Goal: Task Accomplishment & Management: Manage account settings

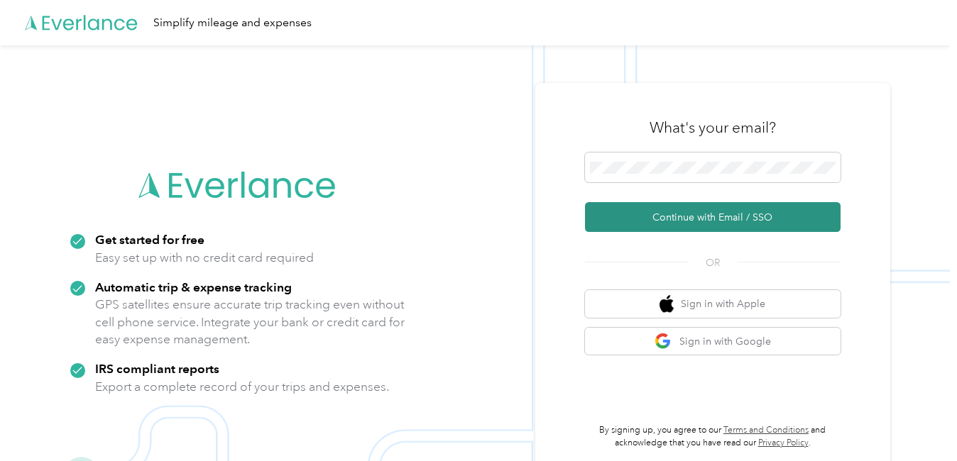
click at [683, 211] on button "Continue with Email / SSO" at bounding box center [712, 217] width 255 height 30
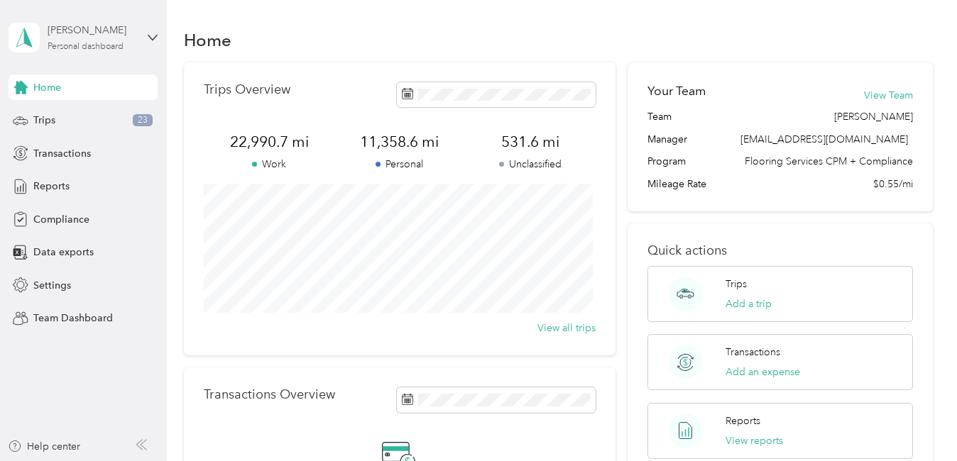
click at [123, 45] on div "Personal dashboard" at bounding box center [86, 47] width 76 height 9
click at [93, 119] on div "Team dashboard" at bounding box center [157, 112] width 279 height 25
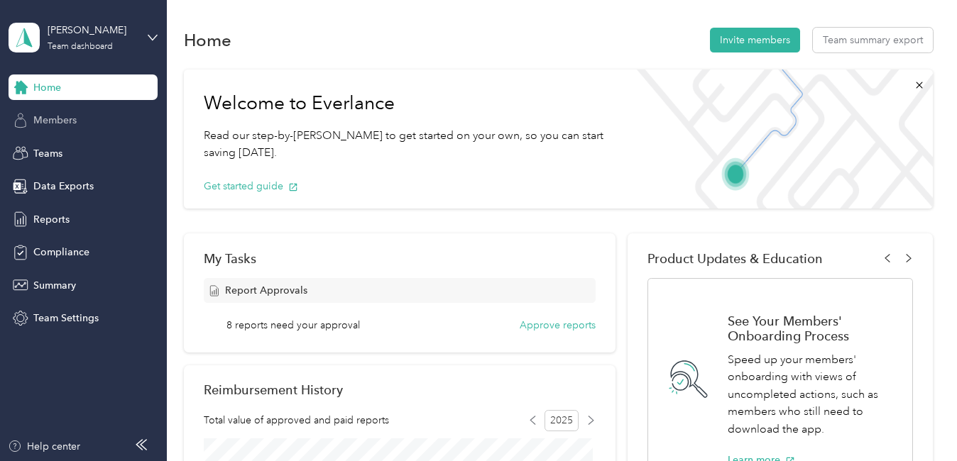
click at [75, 123] on span "Members" at bounding box center [54, 120] width 43 height 15
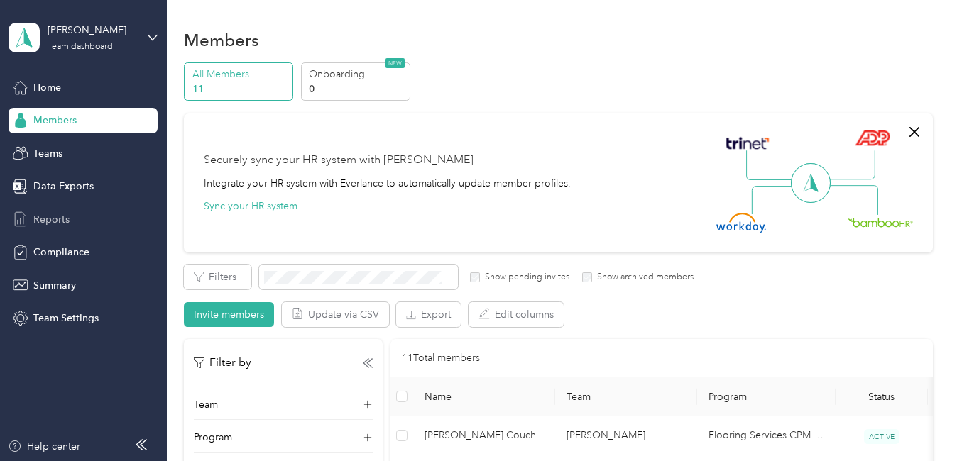
click at [52, 226] on span "Reports" at bounding box center [51, 219] width 36 height 15
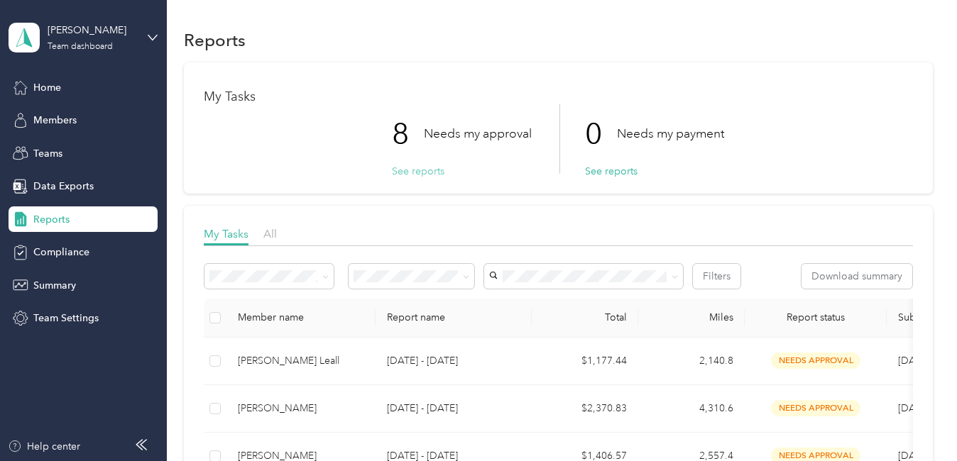
click at [416, 173] on button "See reports" at bounding box center [418, 171] width 53 height 15
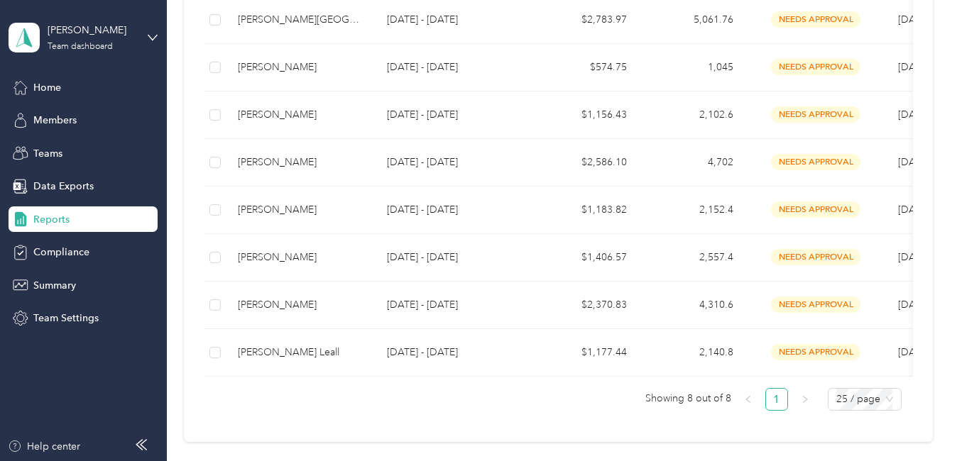
scroll to position [351, 0]
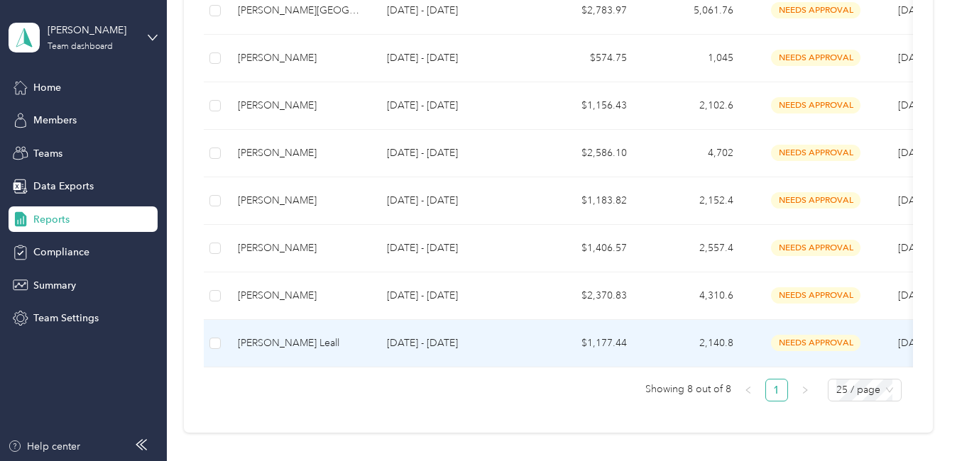
click at [800, 343] on span "needs approval" at bounding box center [815, 343] width 89 height 16
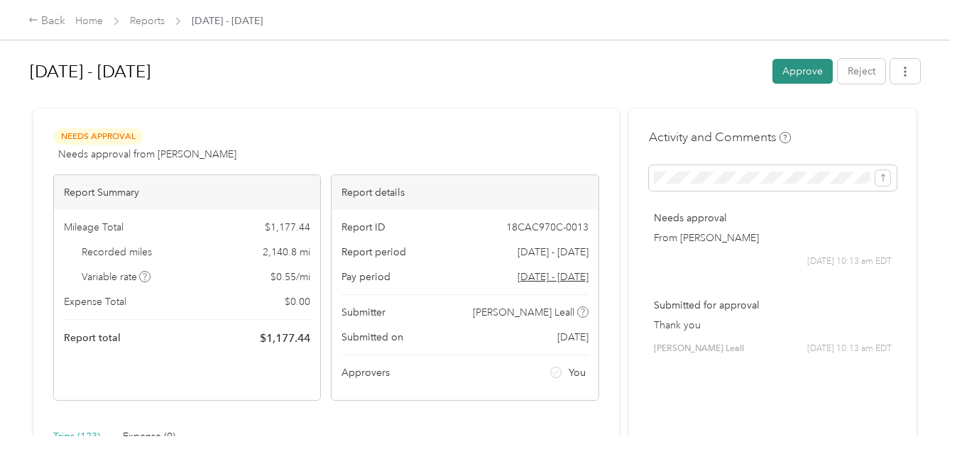
click at [793, 72] on button "Approve" at bounding box center [802, 71] width 60 height 25
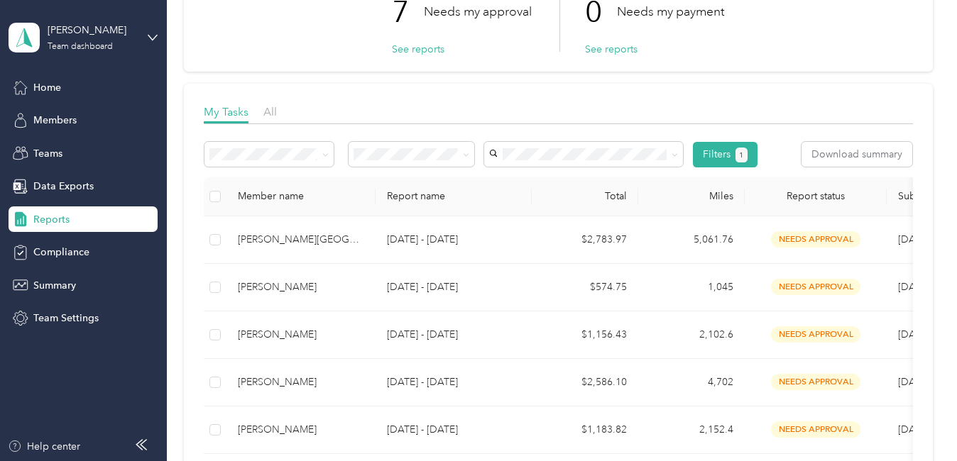
scroll to position [123, 0]
click at [138, 448] on icon at bounding box center [141, 444] width 11 height 11
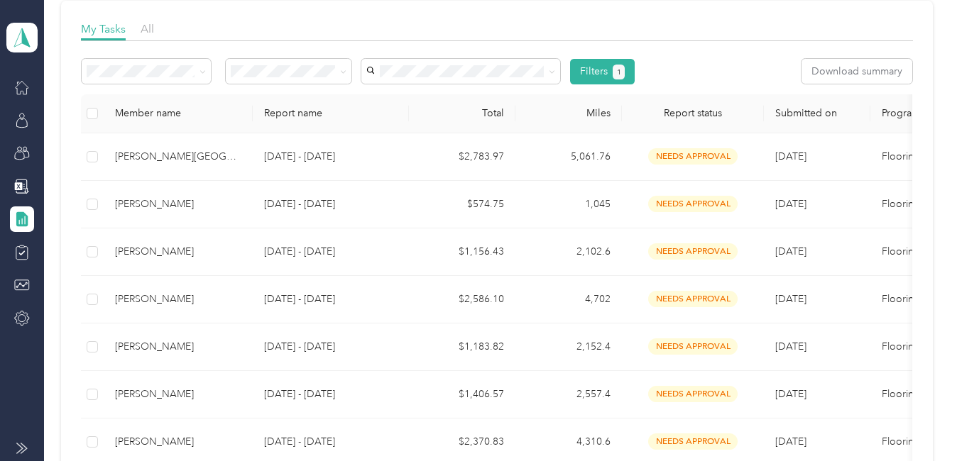
scroll to position [208, 0]
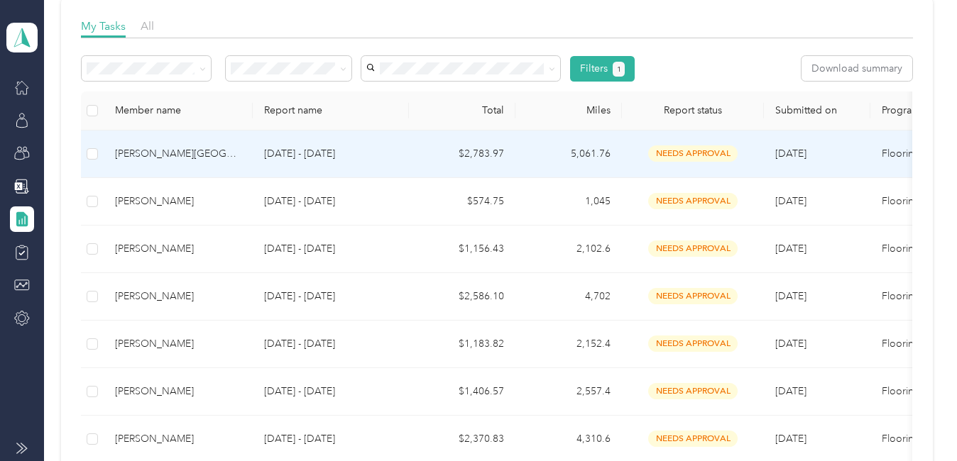
click at [579, 154] on td "5,061.76" at bounding box center [568, 155] width 106 height 48
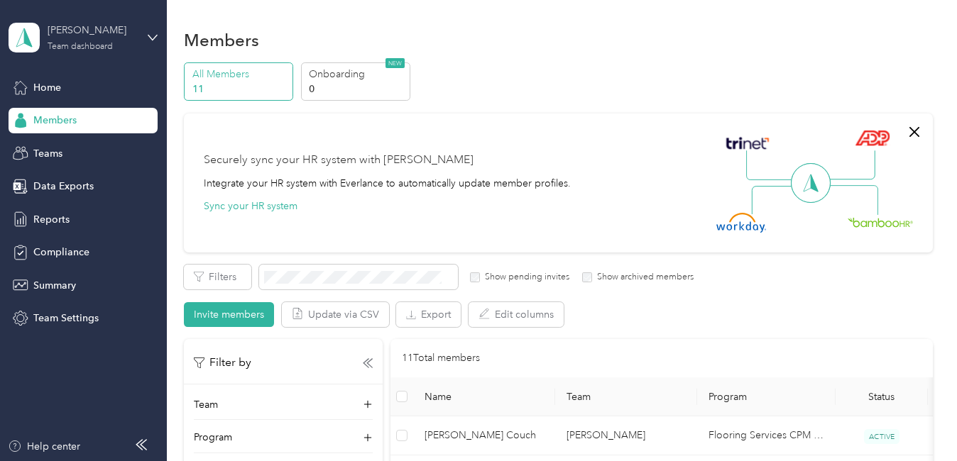
click at [97, 39] on div "[PERSON_NAME] Team dashboard" at bounding box center [92, 37] width 89 height 28
click at [77, 121] on div "Team dashboard Personal dashboard Log out" at bounding box center [157, 144] width 279 height 89
click at [53, 216] on span "Reports" at bounding box center [51, 219] width 36 height 15
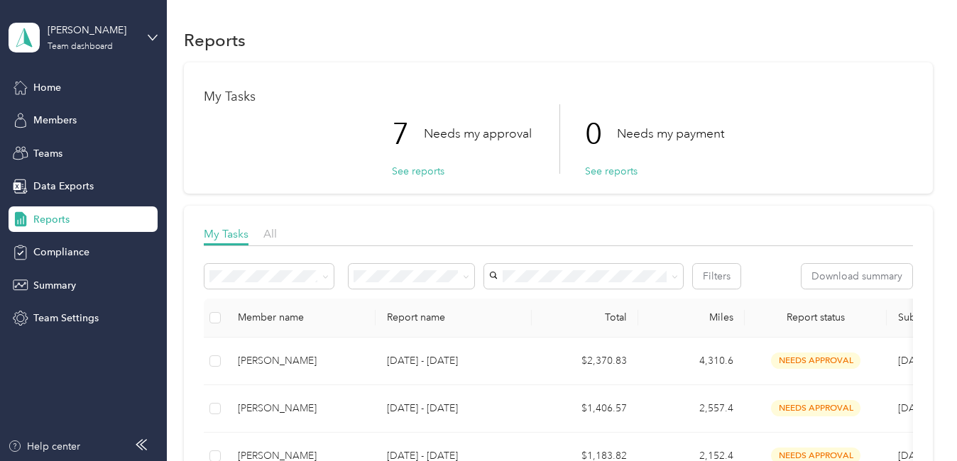
scroll to position [403, 0]
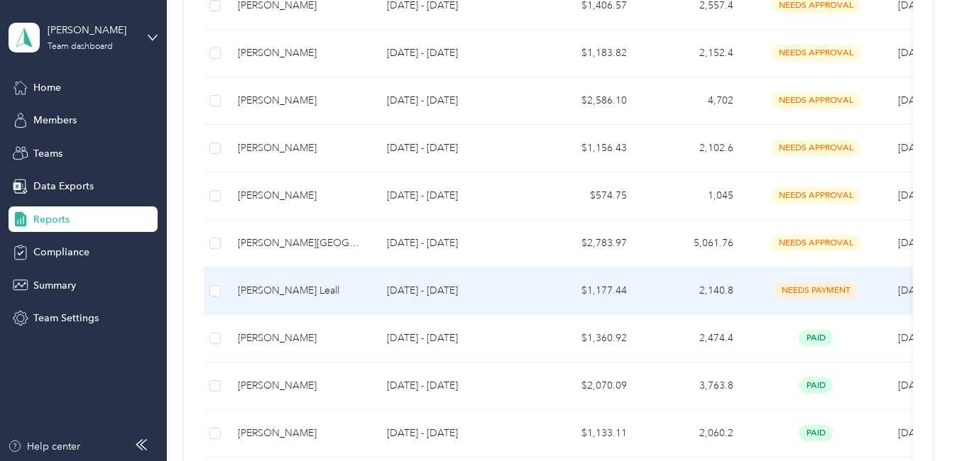
click at [605, 284] on td "$1,177.44" at bounding box center [585, 292] width 106 height 48
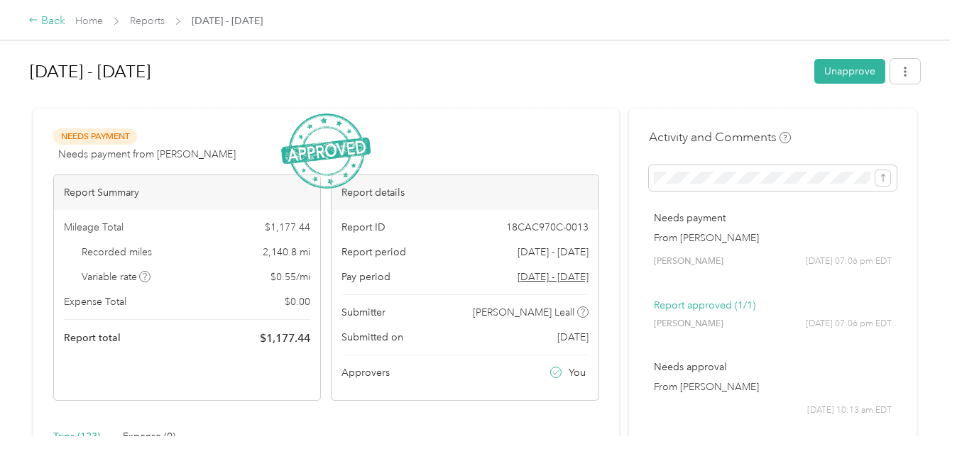
click at [31, 20] on icon at bounding box center [33, 20] width 10 height 10
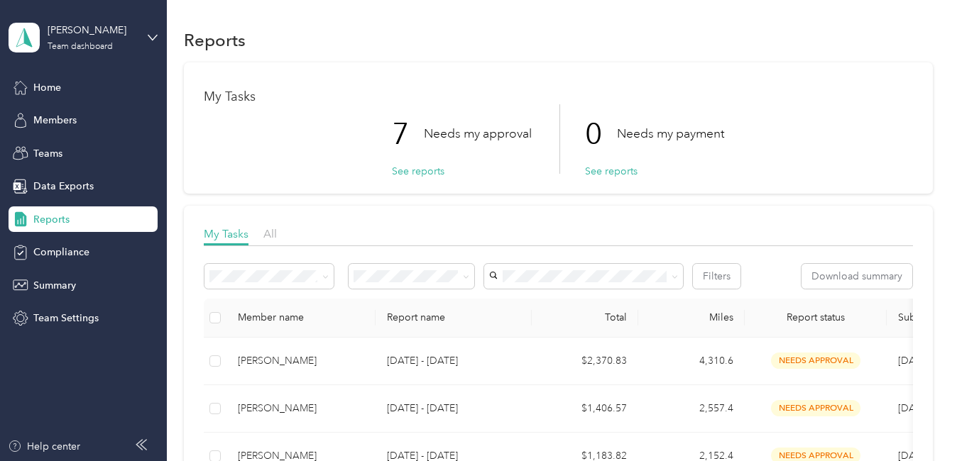
click at [142, 446] on icon at bounding box center [144, 445] width 6 height 10
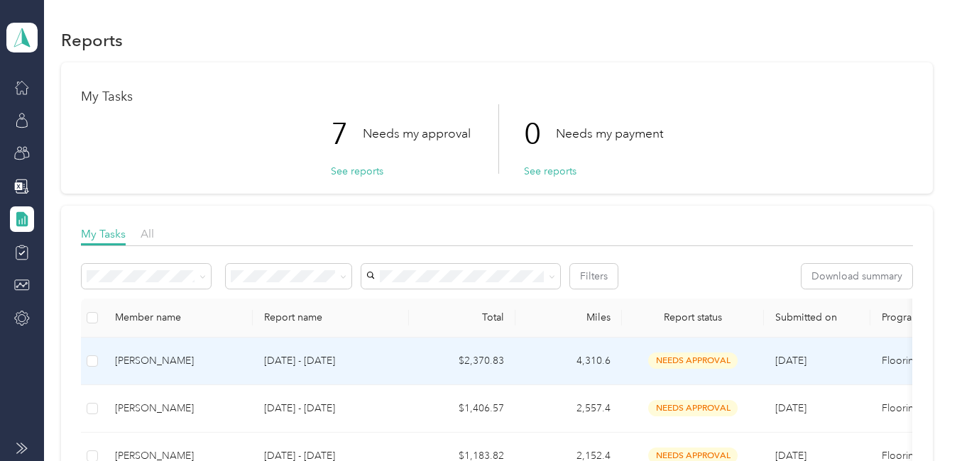
click at [153, 361] on div "[PERSON_NAME]" at bounding box center [178, 361] width 126 height 16
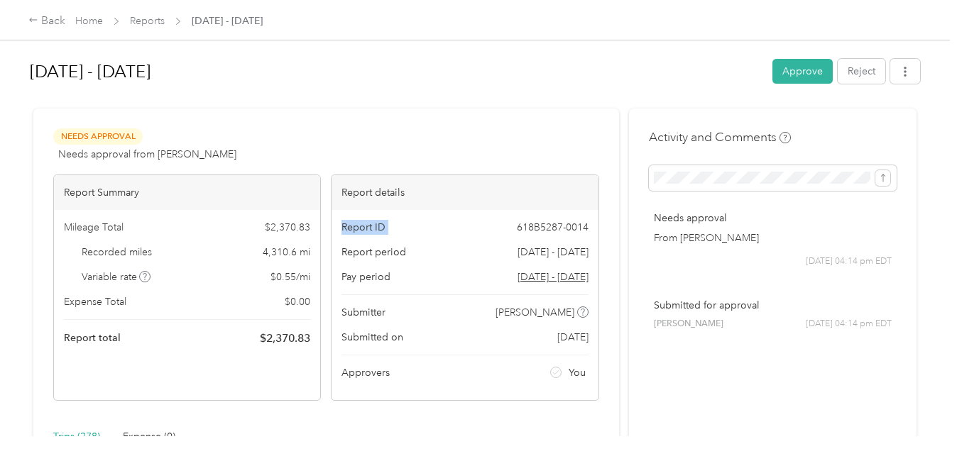
drag, startPoint x: 329, startPoint y: 229, endPoint x: 466, endPoint y: 221, distance: 137.2
click at [466, 221] on div "Report details Report ID 618B5287-0014 Report period [DATE] - [DATE] Pay period…" at bounding box center [465, 288] width 268 height 226
drag, startPoint x: 466, startPoint y: 221, endPoint x: 535, endPoint y: 281, distance: 91.5
click at [535, 281] on span "[DATE] - [DATE]" at bounding box center [552, 277] width 71 height 15
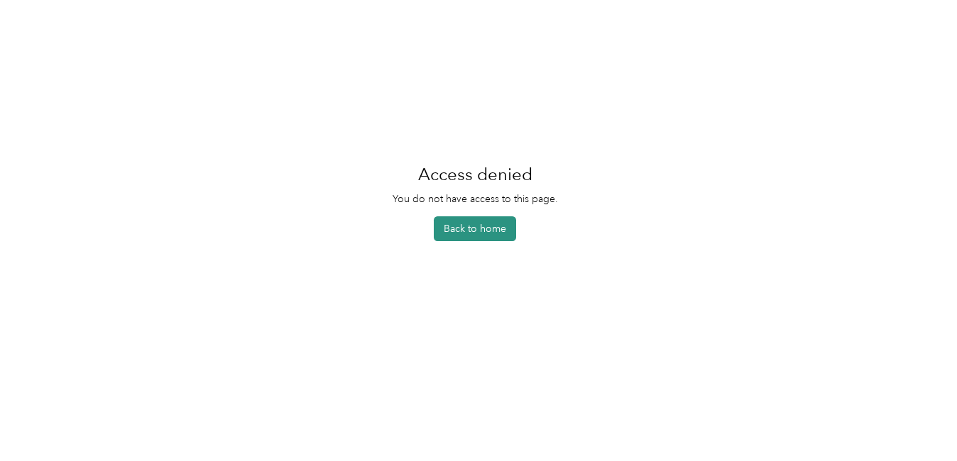
click at [474, 232] on button "Back to home" at bounding box center [475, 228] width 82 height 25
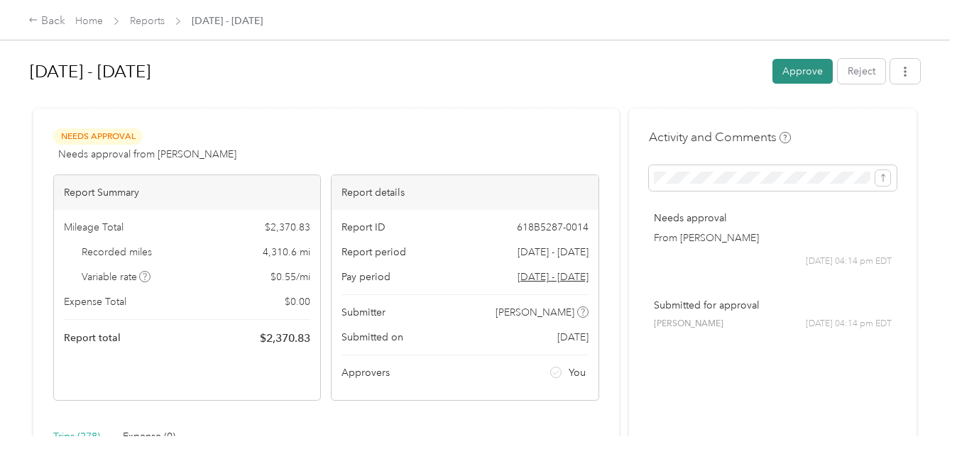
click at [793, 68] on button "Approve" at bounding box center [802, 71] width 60 height 25
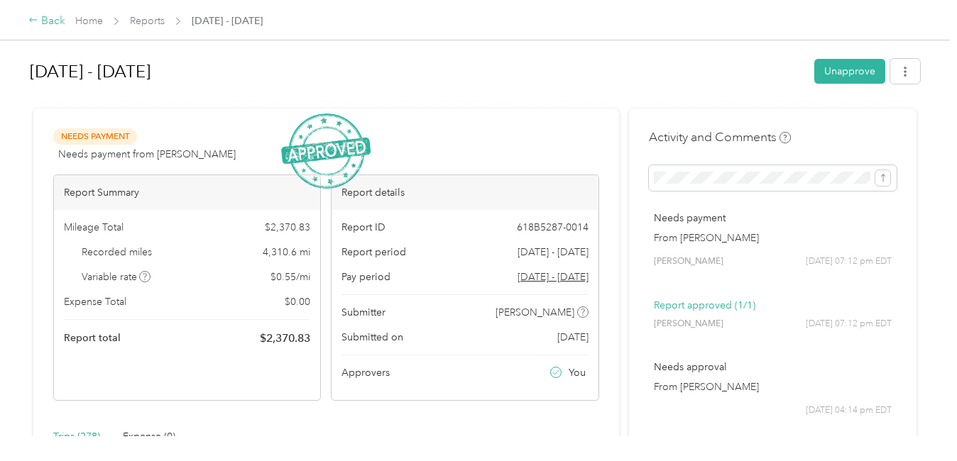
click at [38, 20] on div "Back" at bounding box center [46, 21] width 37 height 17
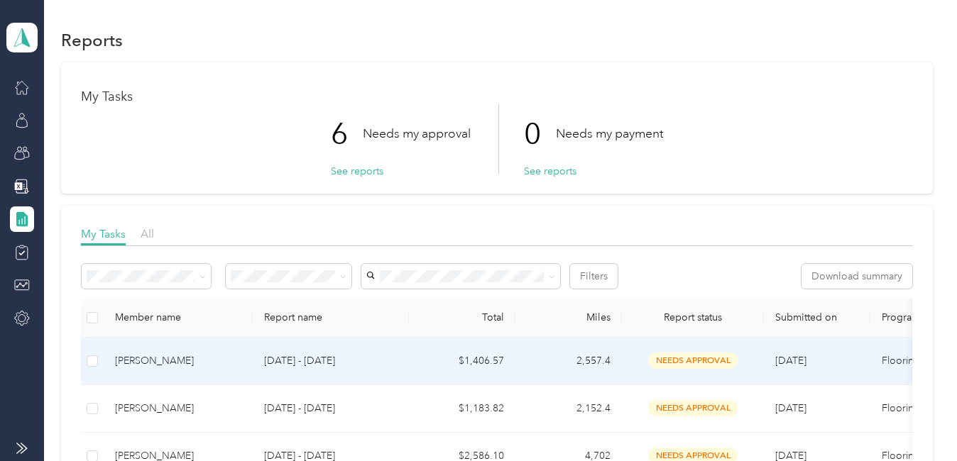
click at [691, 357] on span "needs approval" at bounding box center [692, 361] width 89 height 16
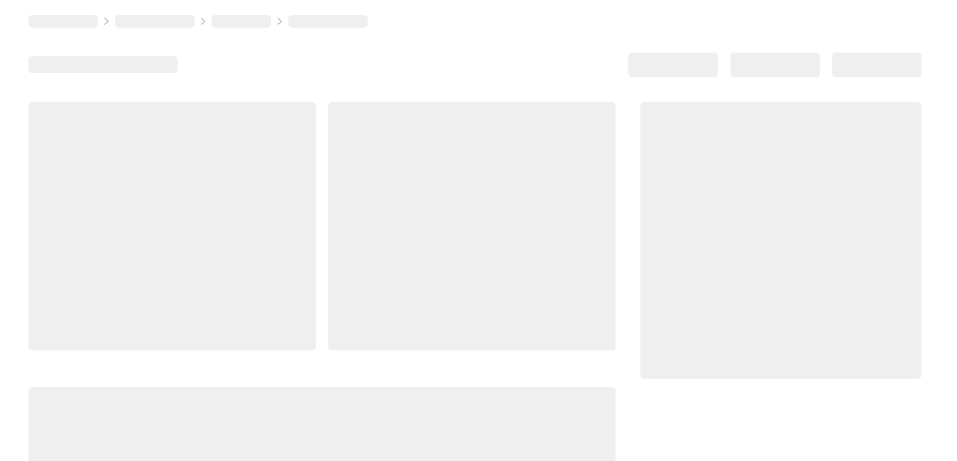
click at [691, 357] on div at bounding box center [780, 240] width 281 height 277
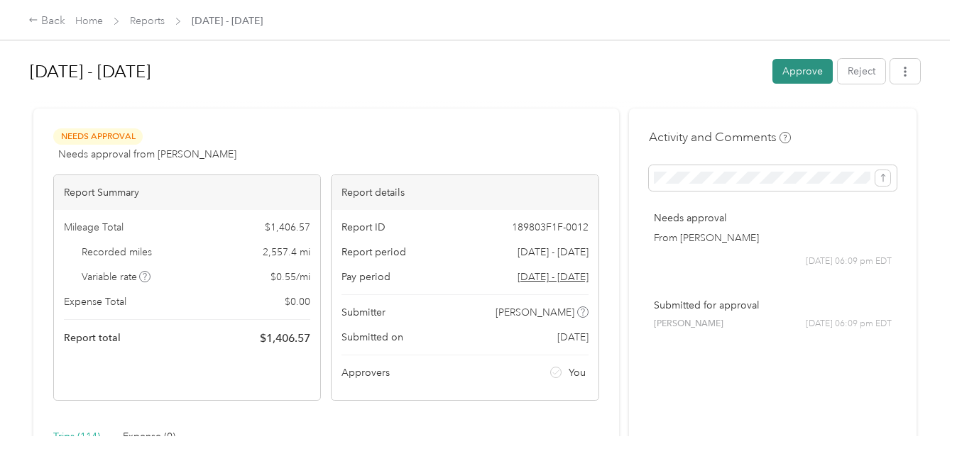
click at [797, 69] on button "Approve" at bounding box center [802, 71] width 60 height 25
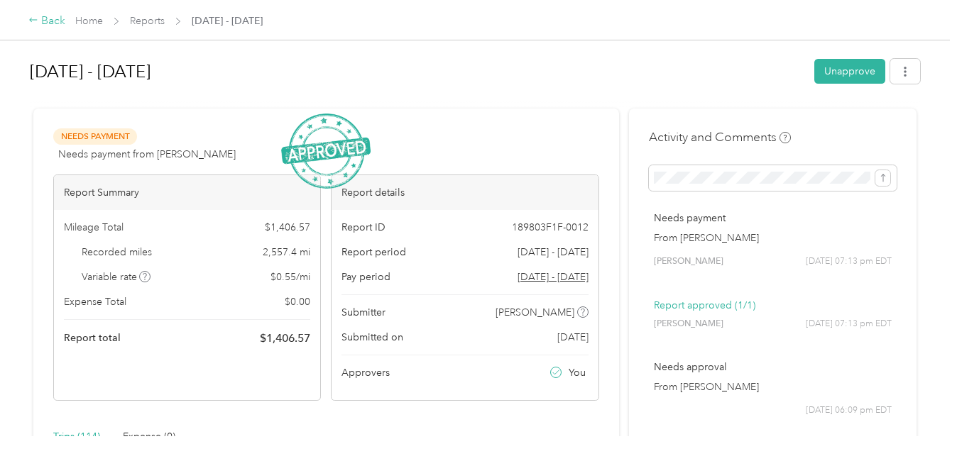
click at [40, 17] on div "Back" at bounding box center [46, 21] width 37 height 17
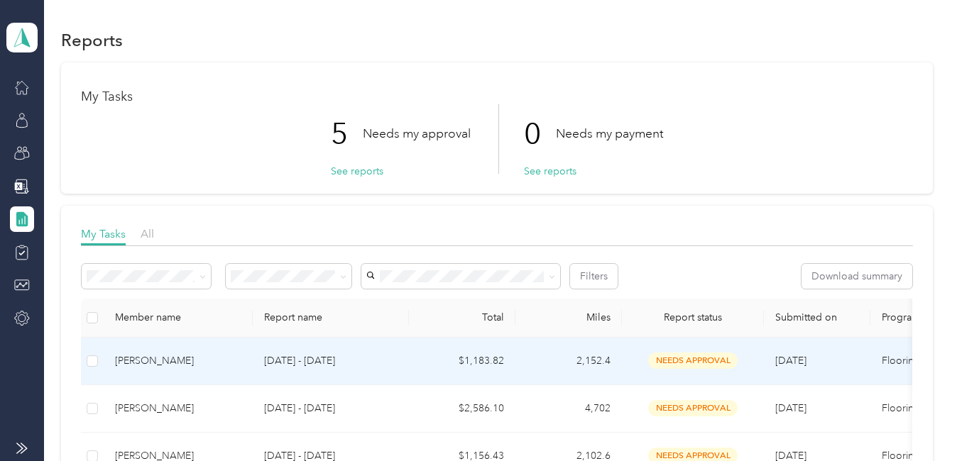
click at [685, 354] on span "needs approval" at bounding box center [692, 361] width 89 height 16
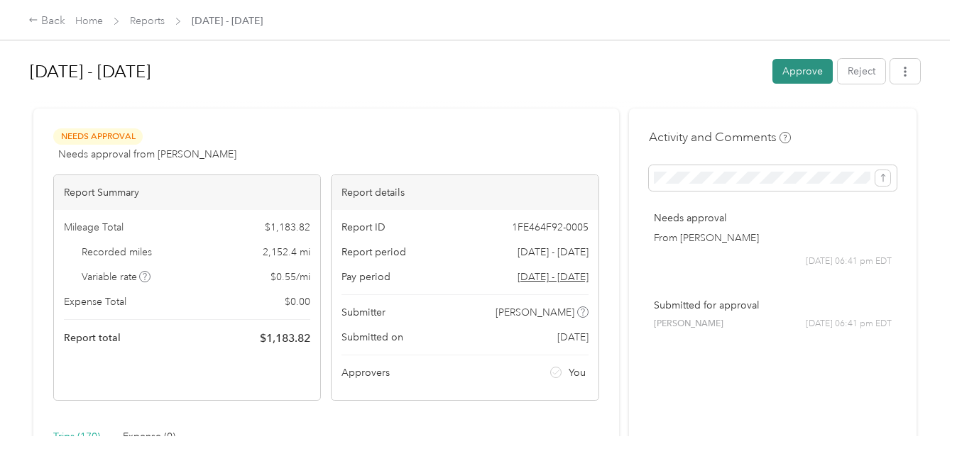
click at [791, 69] on button "Approve" at bounding box center [802, 71] width 60 height 25
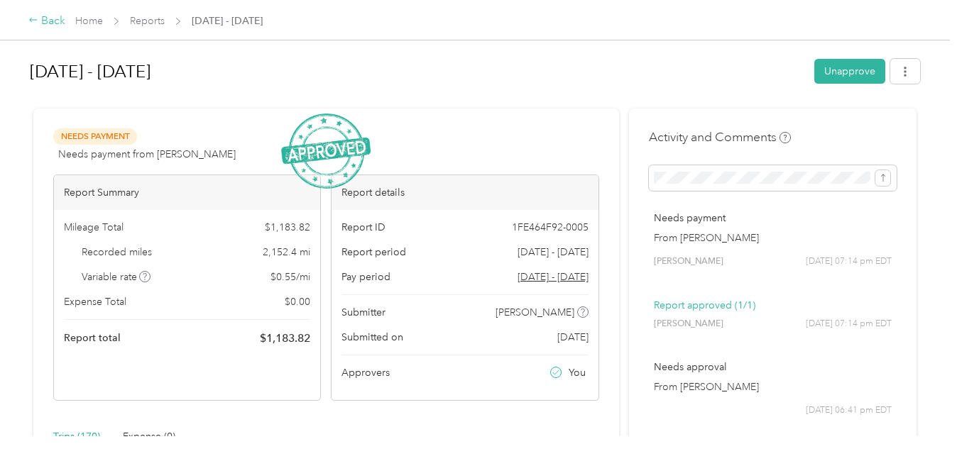
click at [43, 22] on div "Back" at bounding box center [46, 21] width 37 height 17
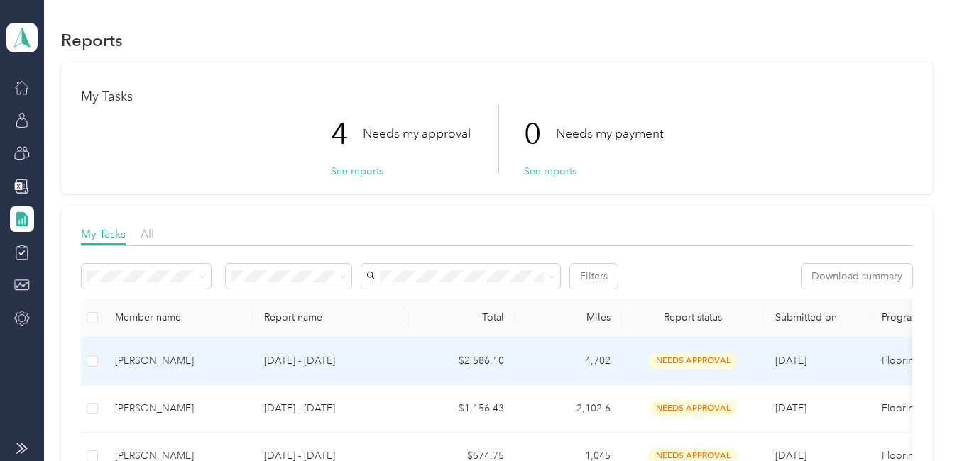
click at [697, 362] on span "needs approval" at bounding box center [692, 361] width 89 height 16
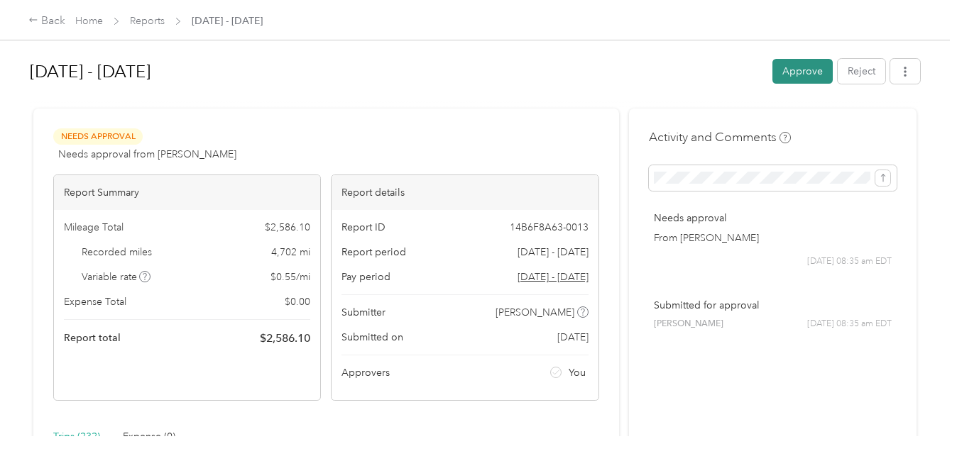
drag, startPoint x: 796, startPoint y: 74, endPoint x: 787, endPoint y: 73, distance: 8.5
click at [787, 73] on div "[DATE] - [DATE] Approve Reject" at bounding box center [475, 74] width 890 height 42
click at [787, 73] on button "Approve" at bounding box center [802, 71] width 60 height 25
click at [805, 68] on div "Approve Reject" at bounding box center [846, 71] width 148 height 25
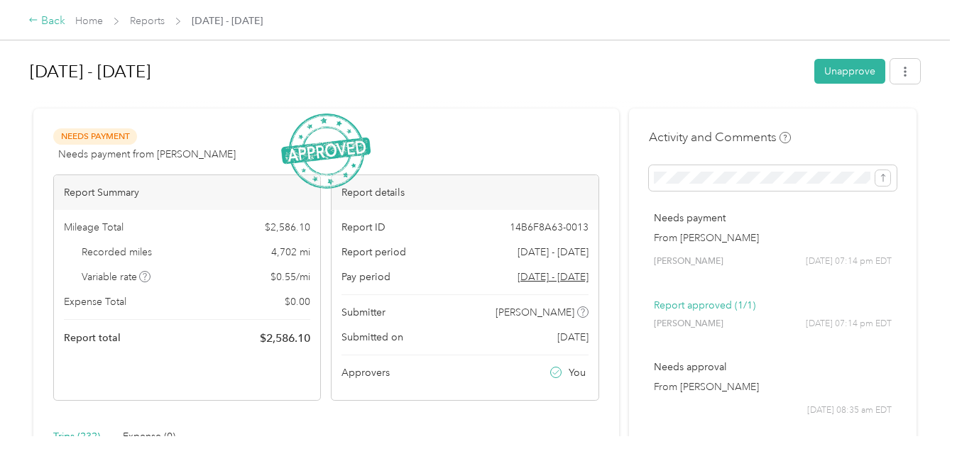
click at [36, 20] on icon at bounding box center [33, 20] width 10 height 10
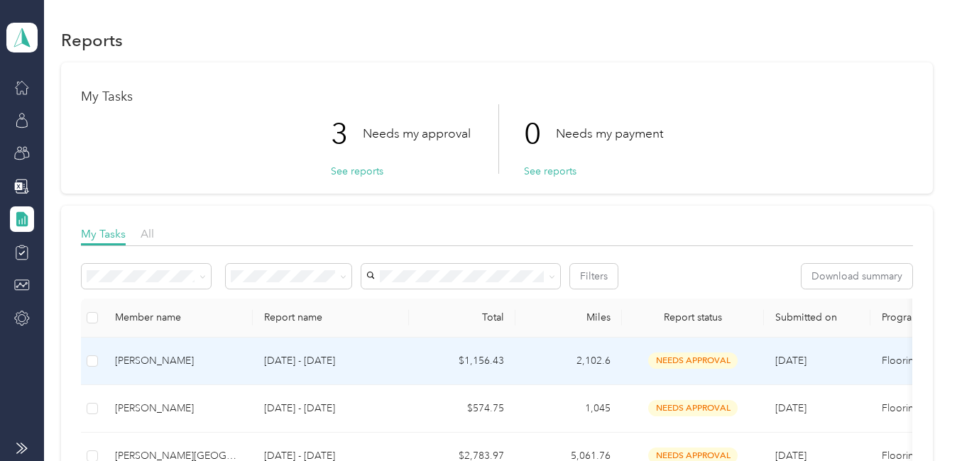
click at [693, 355] on span "needs approval" at bounding box center [692, 361] width 89 height 16
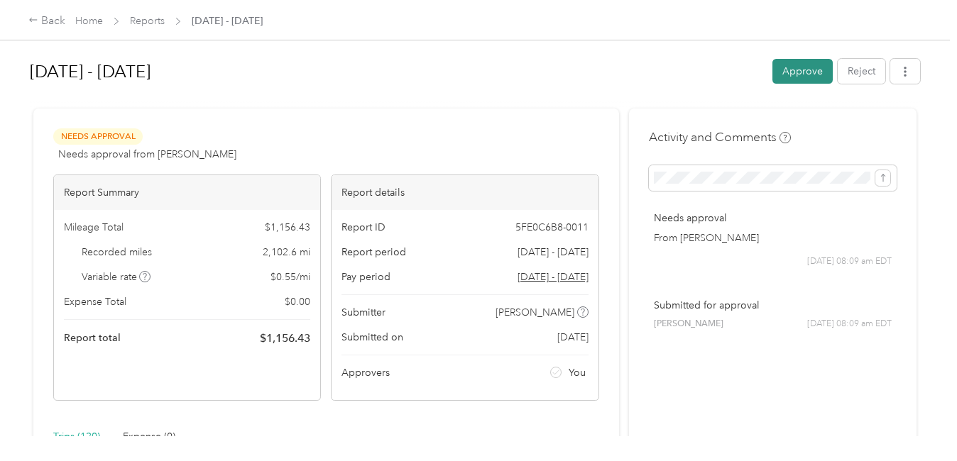
click at [792, 68] on button "Approve" at bounding box center [802, 71] width 60 height 25
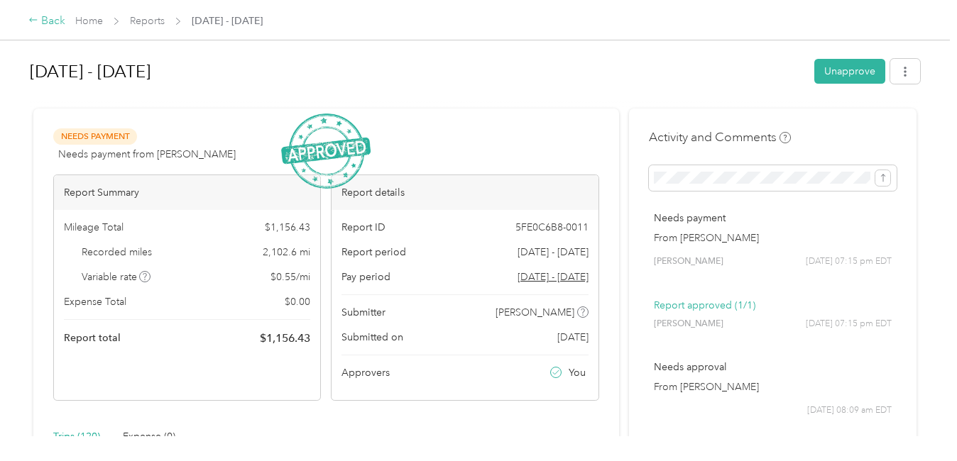
click at [45, 16] on div "Back" at bounding box center [46, 21] width 37 height 17
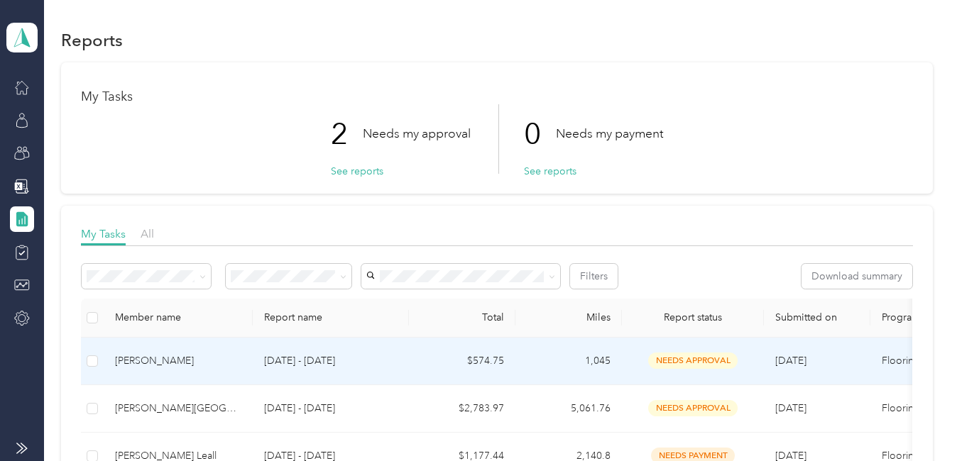
click at [681, 363] on span "needs approval" at bounding box center [692, 361] width 89 height 16
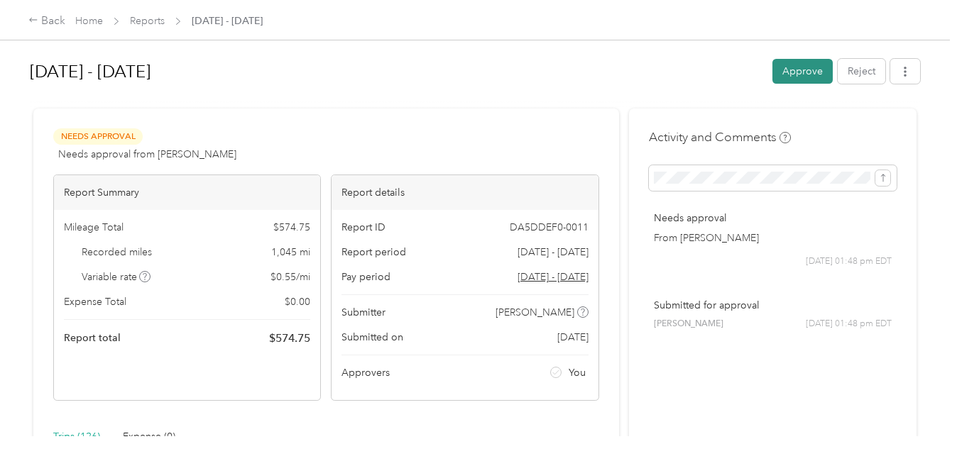
click at [797, 71] on button "Approve" at bounding box center [802, 71] width 60 height 25
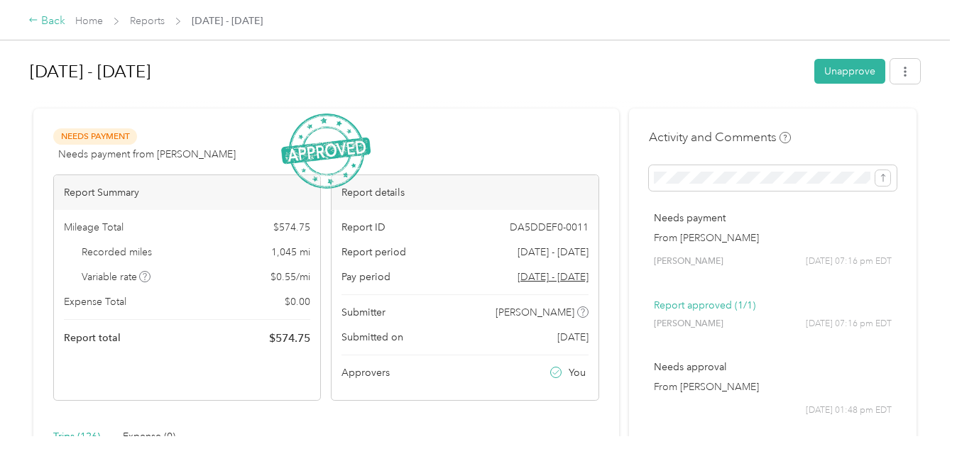
click at [40, 23] on div "Back" at bounding box center [46, 21] width 37 height 17
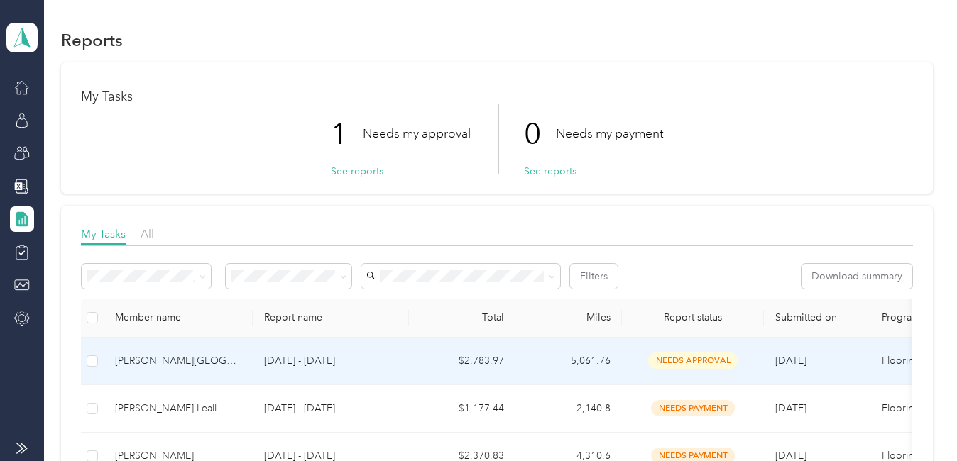
click at [676, 363] on span "needs approval" at bounding box center [692, 361] width 89 height 16
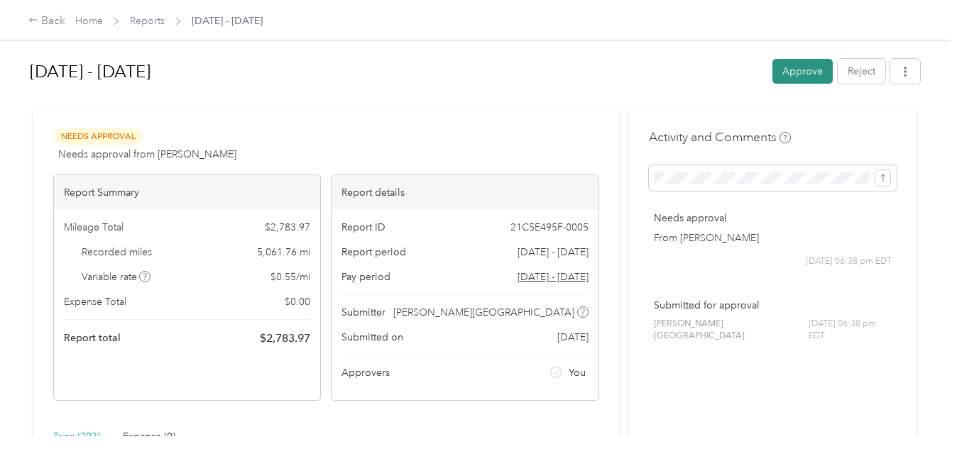
click at [785, 63] on button "Approve" at bounding box center [802, 71] width 60 height 25
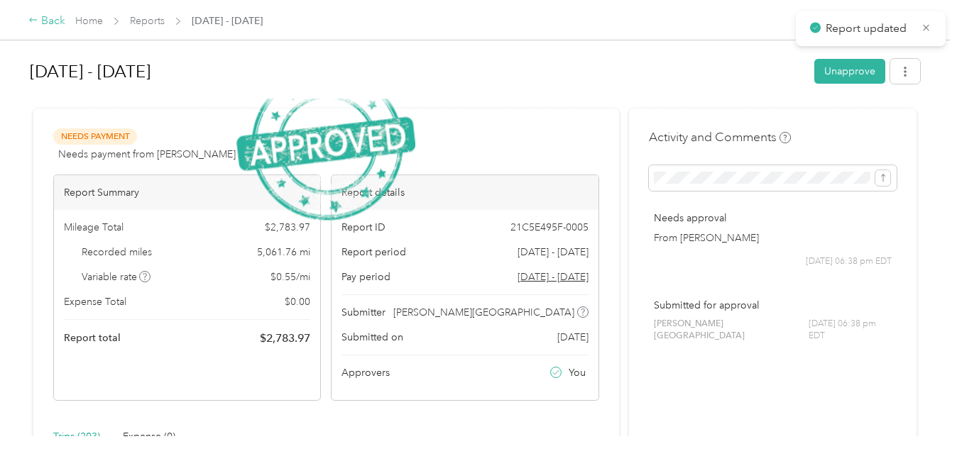
click at [38, 21] on icon at bounding box center [33, 20] width 10 height 10
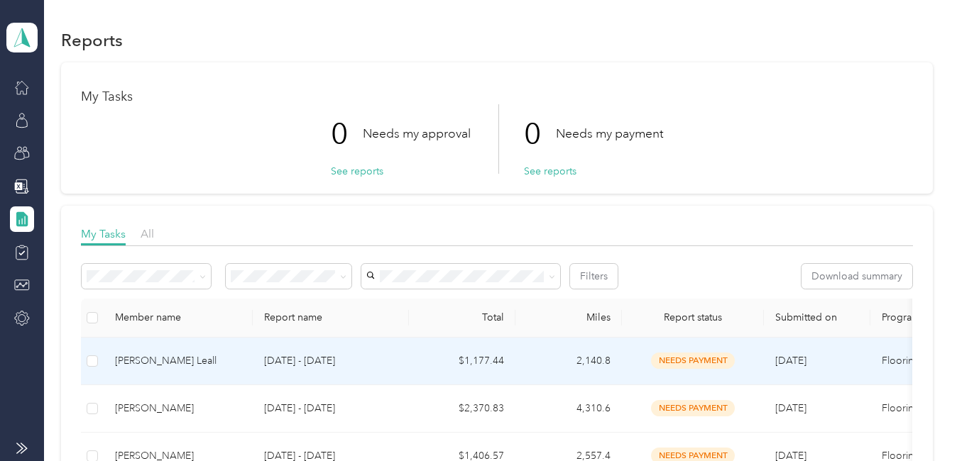
click at [679, 366] on span "needs payment" at bounding box center [693, 361] width 84 height 16
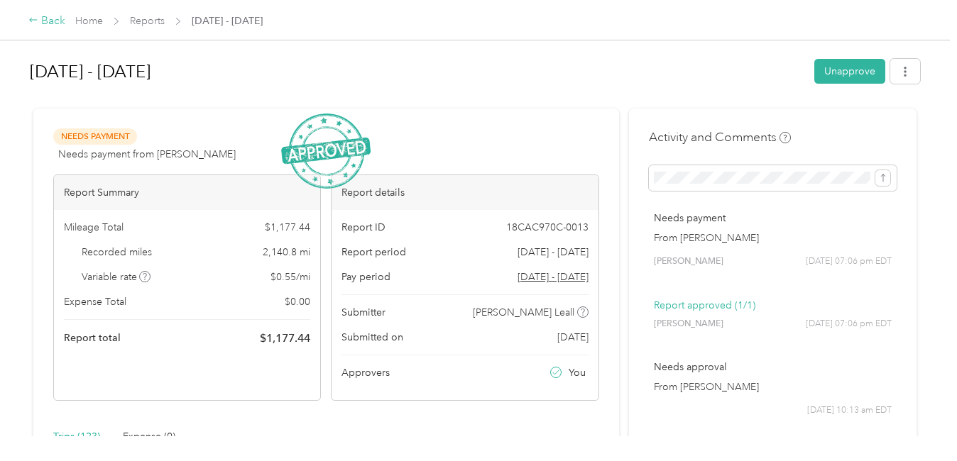
click at [46, 21] on div "Back" at bounding box center [46, 21] width 37 height 17
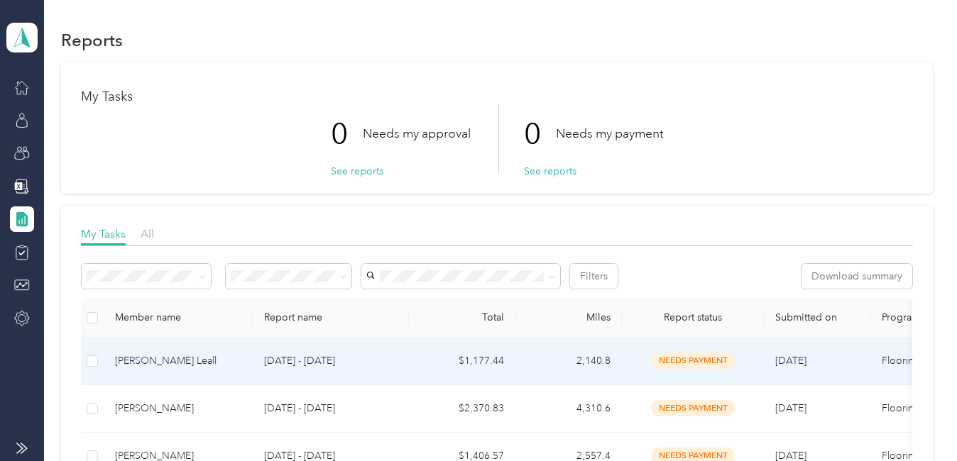
click at [675, 356] on span "needs payment" at bounding box center [693, 361] width 84 height 16
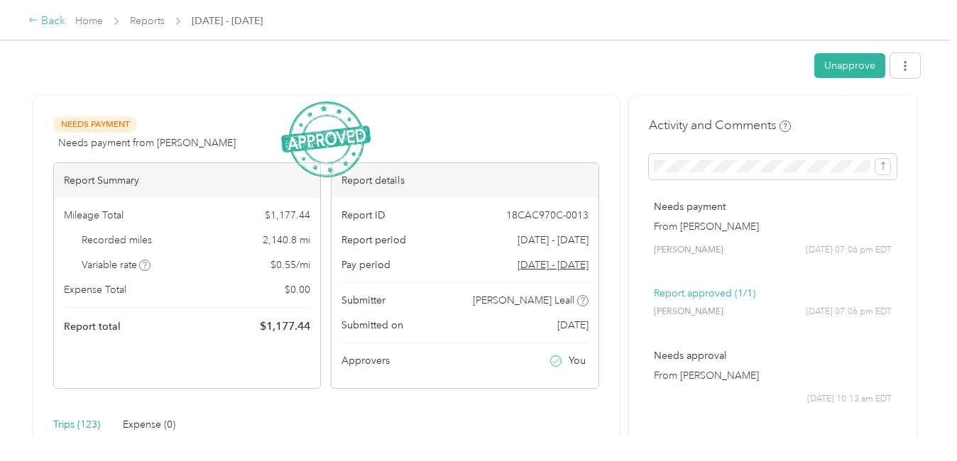
click at [40, 20] on div "Back" at bounding box center [46, 21] width 37 height 17
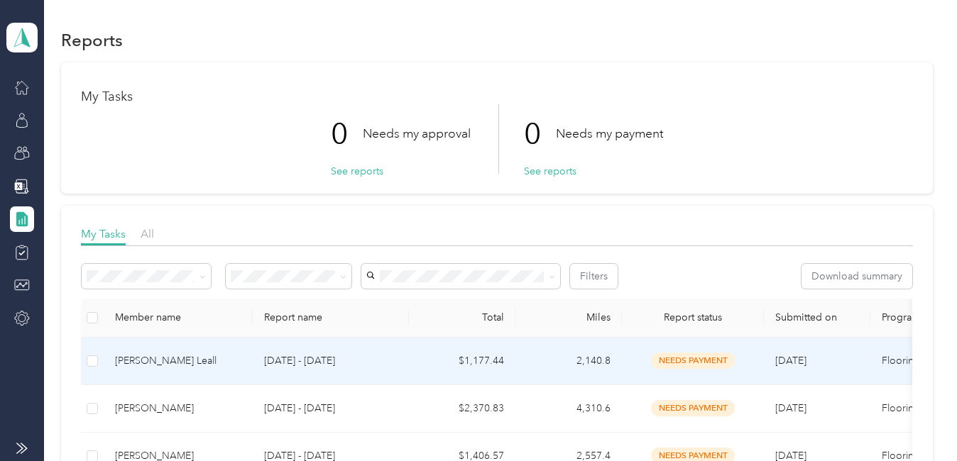
click at [688, 360] on span "needs payment" at bounding box center [693, 361] width 84 height 16
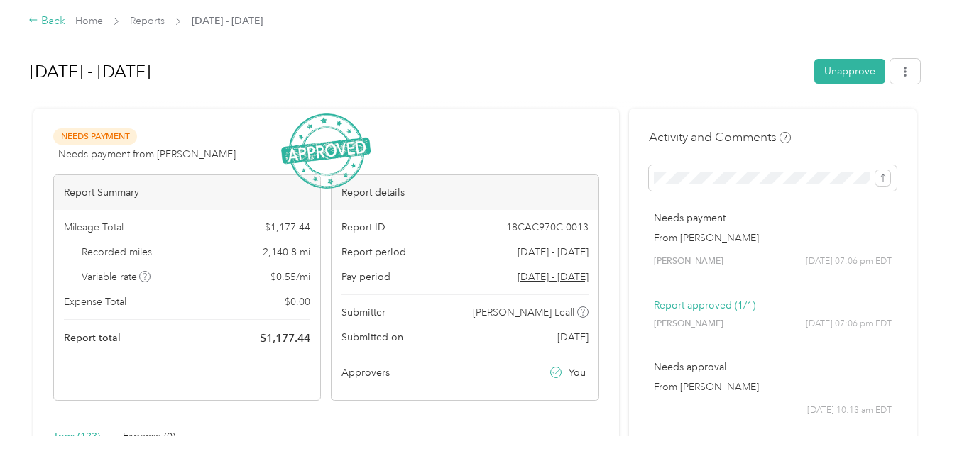
click at [39, 20] on div "Back" at bounding box center [46, 21] width 37 height 17
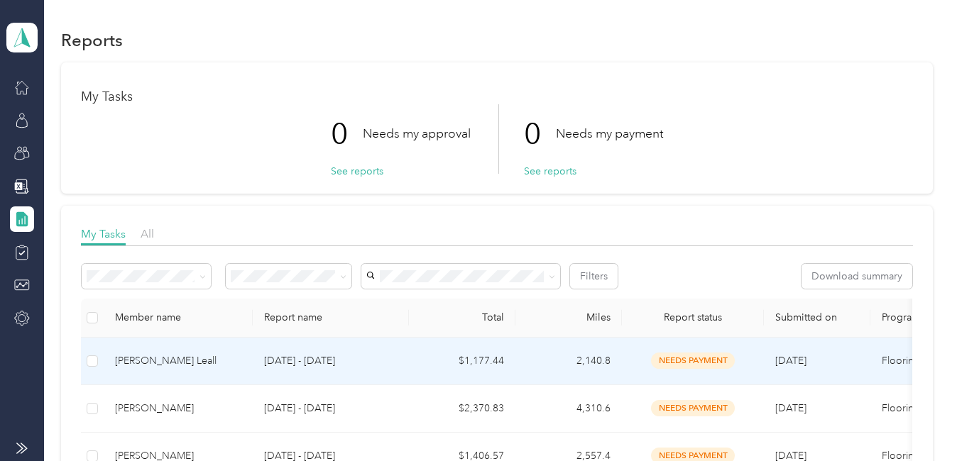
click at [698, 361] on span "needs payment" at bounding box center [693, 361] width 84 height 16
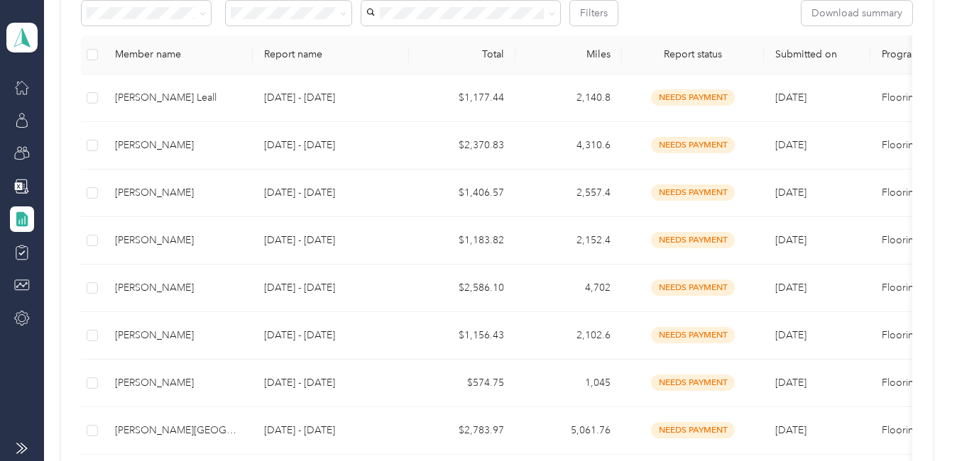
scroll to position [290, 0]
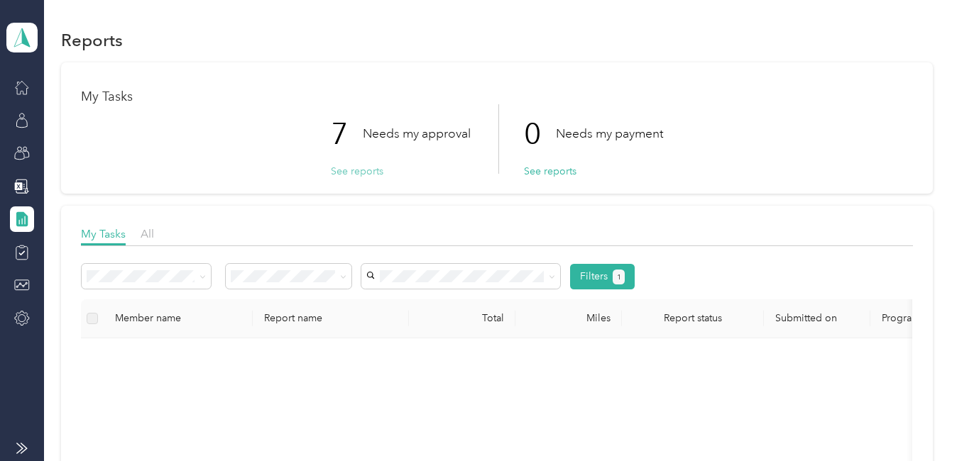
click at [355, 175] on button "See reports" at bounding box center [357, 171] width 53 height 15
